Goal: Task Accomplishment & Management: Use online tool/utility

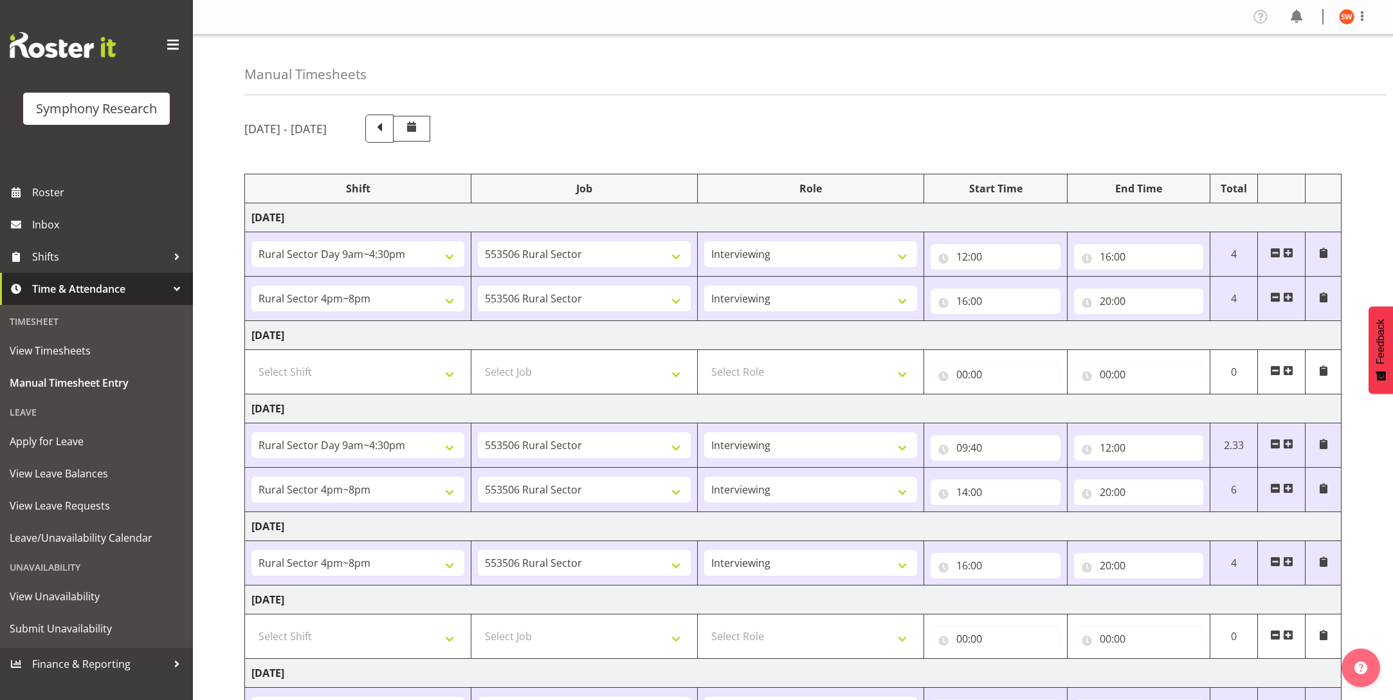
select select "81561"
select select "10587"
select select "47"
select select "81298"
select select "10587"
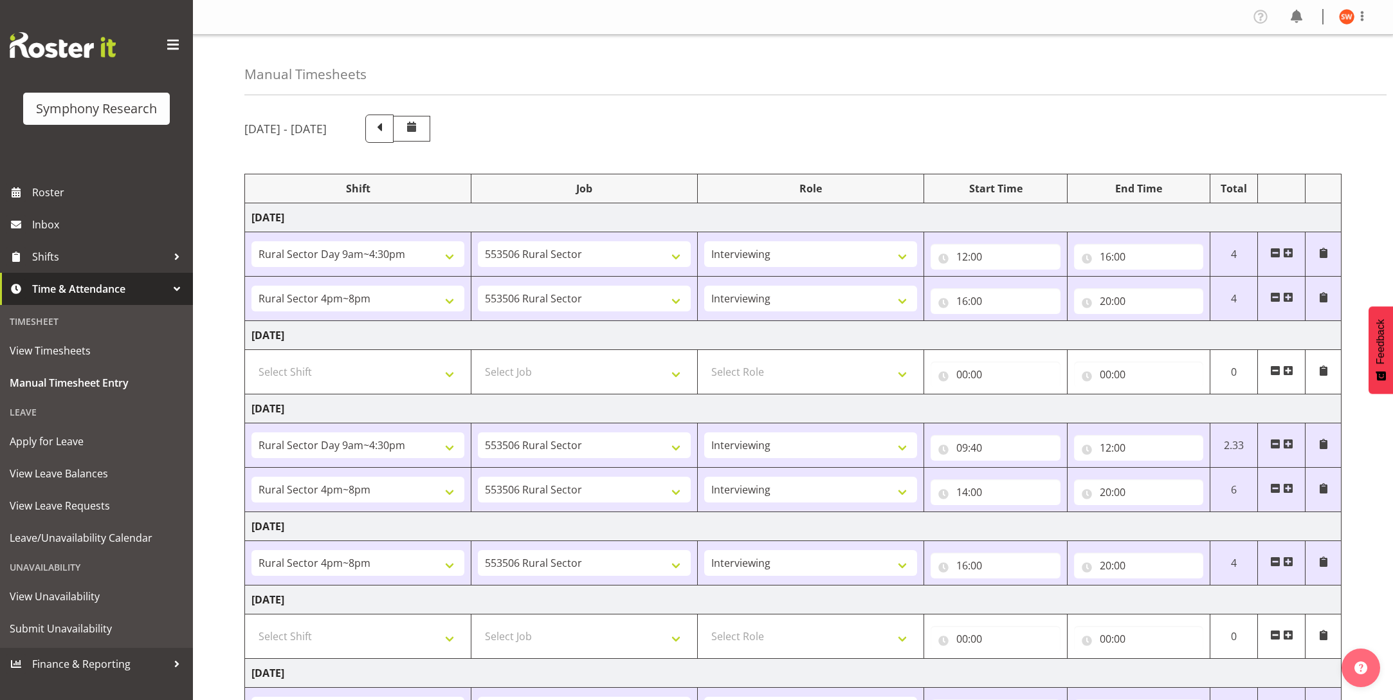
select select "47"
select select "81561"
select select "10587"
select select "47"
select select "81298"
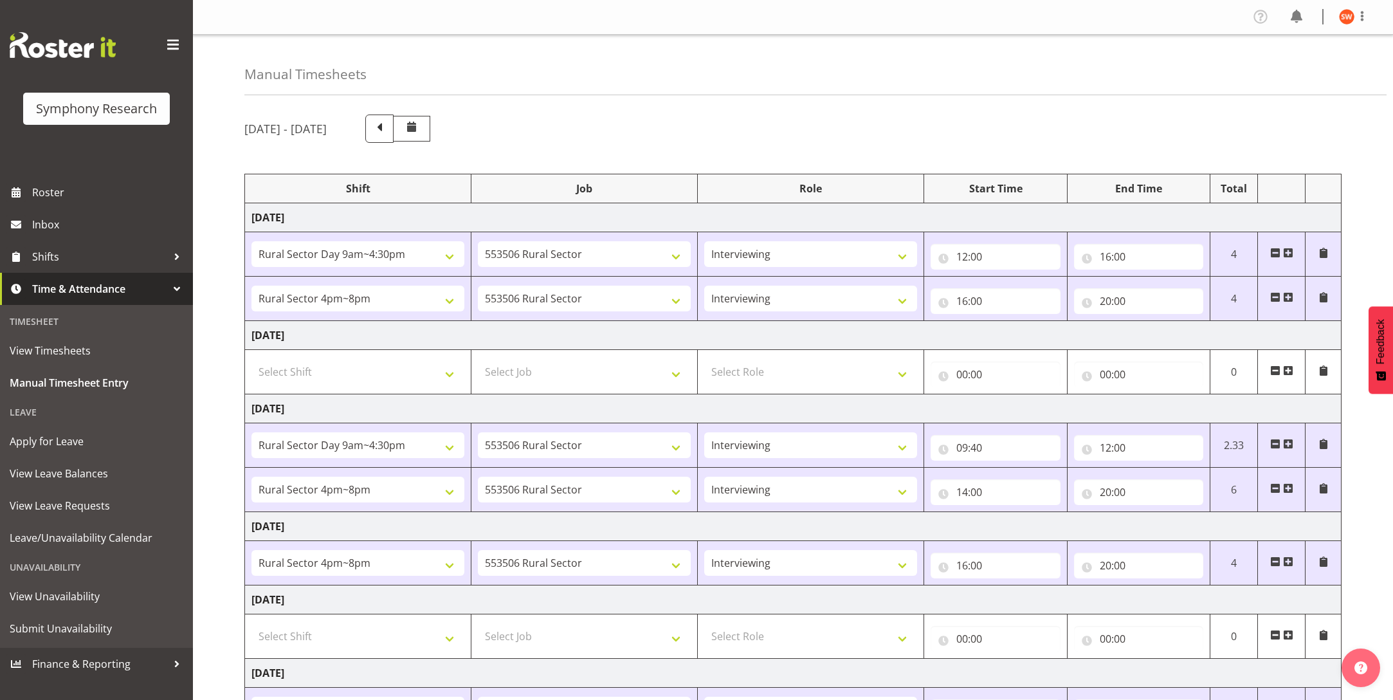
select select "10587"
select select "47"
select select "81298"
select select "10587"
select select "47"
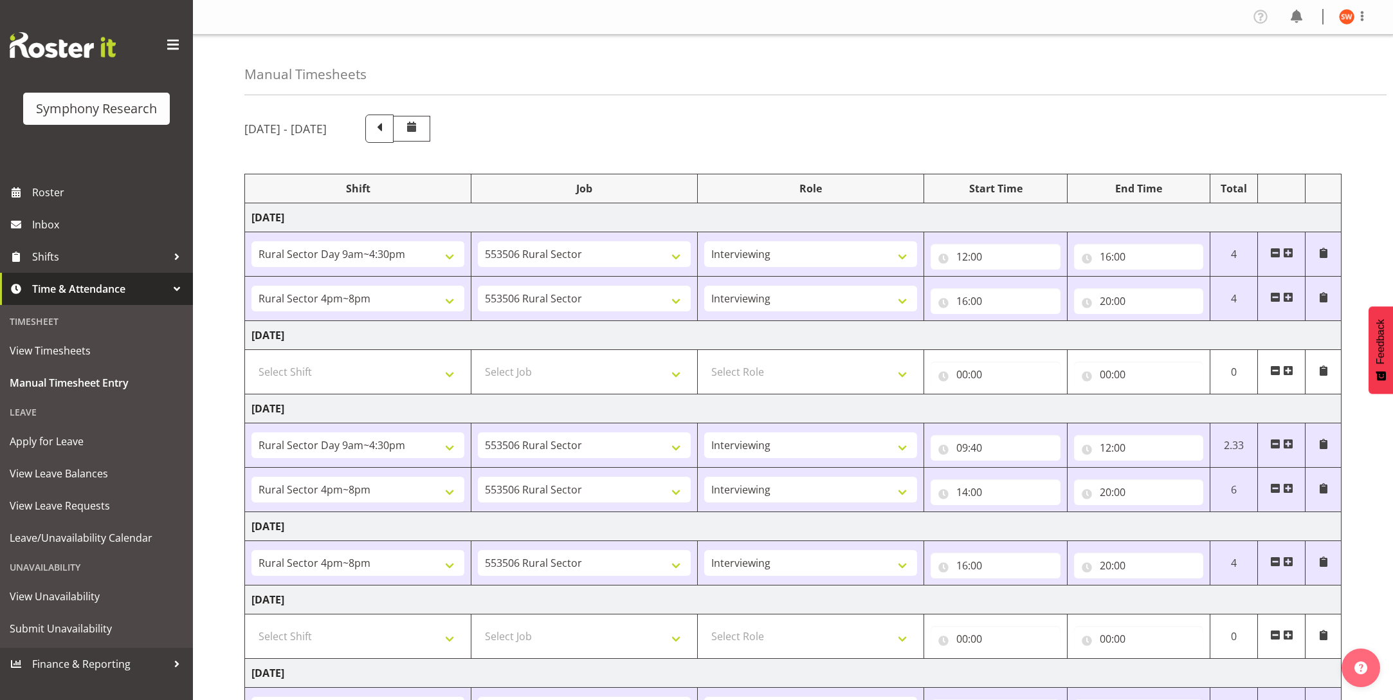
select select "81299"
select select "10587"
select select "47"
